Goal: Find specific page/section: Find specific page/section

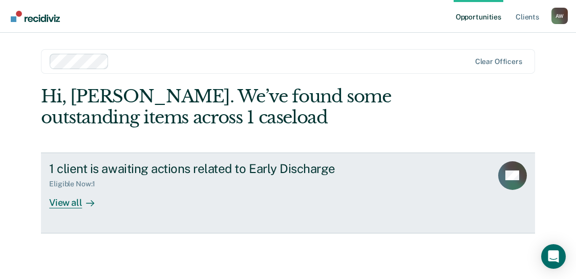
click at [66, 203] on div "View all" at bounding box center [77, 198] width 57 height 20
